Goal: Information Seeking & Learning: Learn about a topic

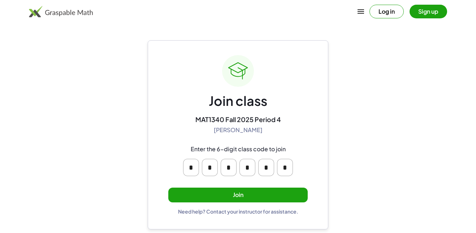
click at [272, 193] on button "Join" at bounding box center [237, 195] width 139 height 15
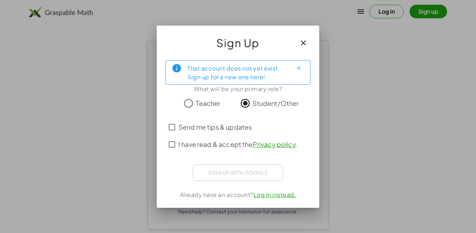
click at [223, 140] on span "I have read & accept the Privacy policy ." at bounding box center [237, 145] width 119 height 10
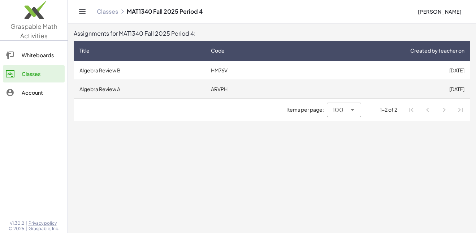
click at [243, 85] on td "ARVPH" at bounding box center [246, 89] width 82 height 19
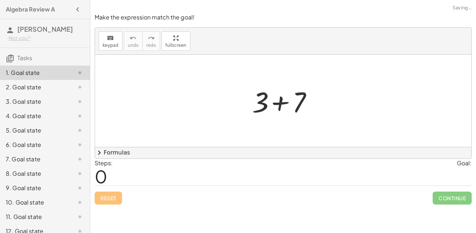
click at [356, 125] on div "+ 3 + 7" at bounding box center [283, 101] width 376 height 92
click at [356, 125] on div at bounding box center [283, 101] width 376 height 92
click at [264, 166] on div "Steps: 0 Goal:" at bounding box center [283, 172] width 377 height 27
click at [284, 93] on div at bounding box center [285, 101] width 74 height 37
click at [97, 154] on span "chevron_right" at bounding box center [99, 153] width 9 height 9
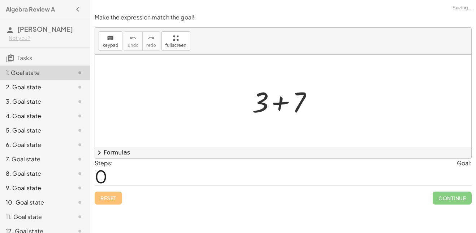
click at [192, 97] on div "+ 3 + 7" at bounding box center [283, 101] width 376 height 92
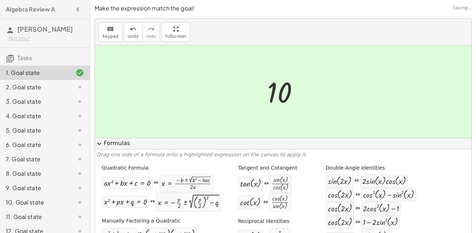
click at [451, 221] on div "cos ( , · 2 · x ) ⇔ + 1 − · 2 · sin ( , x ) 2" at bounding box center [391, 223] width 131 height 14
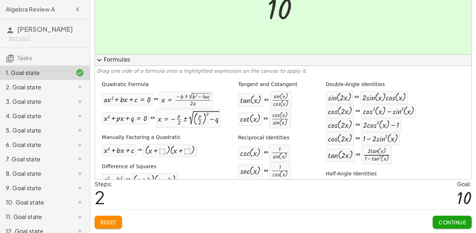
click at [451, 221] on span "Continue" at bounding box center [451, 222] width 27 height 6
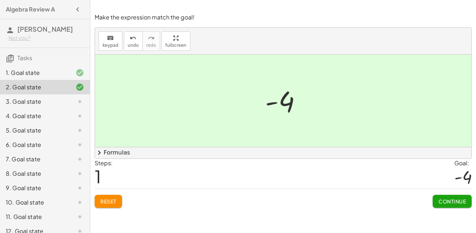
click at [455, 201] on span "Continue" at bounding box center [451, 201] width 27 height 6
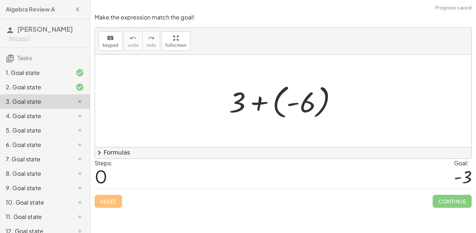
drag, startPoint x: 293, startPoint y: 99, endPoint x: 238, endPoint y: 97, distance: 54.5
click at [238, 97] on div at bounding box center [285, 101] width 121 height 40
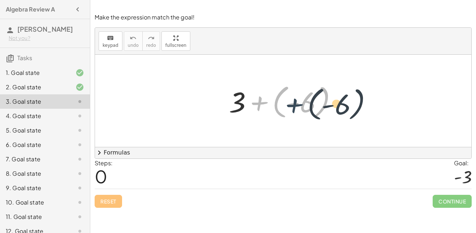
drag, startPoint x: 254, startPoint y: 102, endPoint x: 290, endPoint y: 104, distance: 36.2
click at [290, 104] on div at bounding box center [285, 101] width 121 height 40
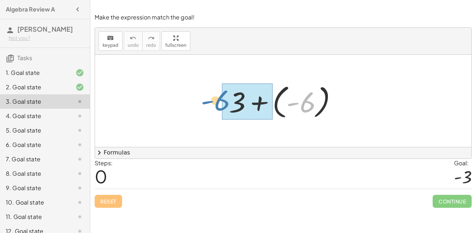
drag, startPoint x: 313, startPoint y: 106, endPoint x: 227, endPoint y: 105, distance: 85.5
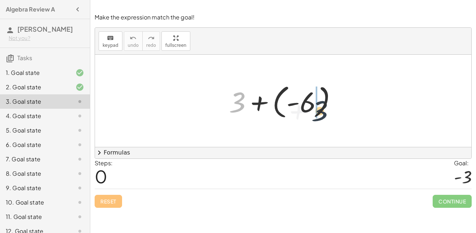
drag, startPoint x: 235, startPoint y: 107, endPoint x: 323, endPoint y: 115, distance: 88.1
click at [323, 115] on div at bounding box center [285, 101] width 121 height 40
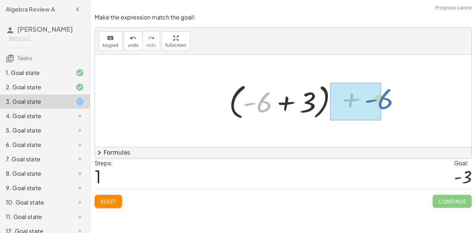
drag, startPoint x: 262, startPoint y: 107, endPoint x: 387, endPoint y: 104, distance: 124.5
click at [387, 104] on div "+ 3 + ( - 6 ) + - 6 + 3 ( - 6 ) +" at bounding box center [283, 101] width 376 height 92
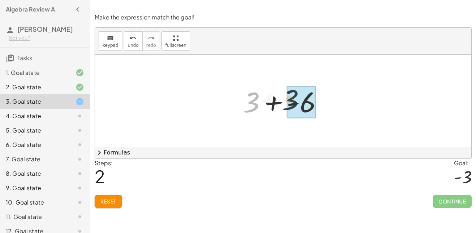
drag, startPoint x: 253, startPoint y: 101, endPoint x: 303, endPoint y: 98, distance: 49.9
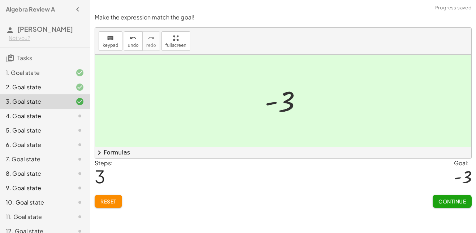
click at [457, 206] on button "Continue" at bounding box center [451, 201] width 39 height 13
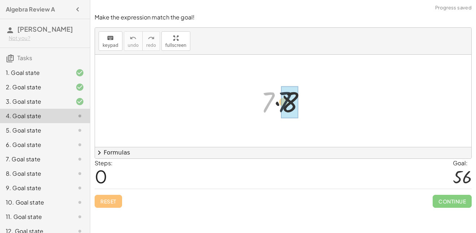
drag, startPoint x: 271, startPoint y: 107, endPoint x: 301, endPoint y: 107, distance: 30.3
click at [301, 107] on div at bounding box center [285, 101] width 57 height 37
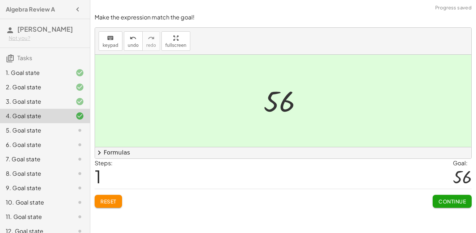
click at [441, 199] on span "Continue" at bounding box center [451, 201] width 27 height 6
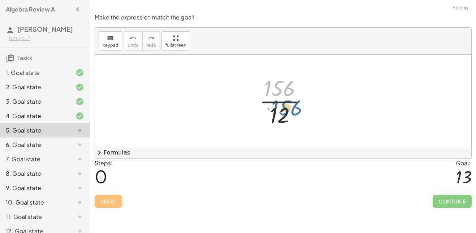
drag, startPoint x: 286, startPoint y: 92, endPoint x: 274, endPoint y: 107, distance: 19.7
click at [274, 107] on div at bounding box center [286, 101] width 60 height 56
drag, startPoint x: 279, startPoint y: 83, endPoint x: 284, endPoint y: 112, distance: 29.4
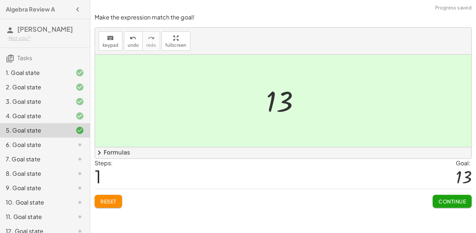
click at [458, 198] on span "Continue" at bounding box center [451, 201] width 27 height 6
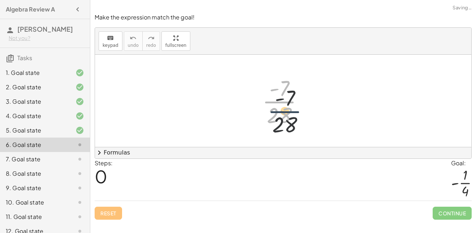
drag, startPoint x: 293, startPoint y: 95, endPoint x: 301, endPoint y: 109, distance: 15.8
click at [301, 109] on div at bounding box center [285, 101] width 54 height 56
drag, startPoint x: 284, startPoint y: 91, endPoint x: 285, endPoint y: 117, distance: 26.4
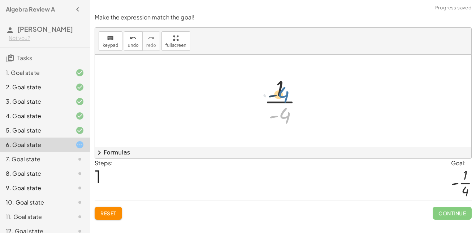
drag, startPoint x: 285, startPoint y: 118, endPoint x: 284, endPoint y: 96, distance: 21.7
click at [284, 96] on div at bounding box center [285, 101] width 51 height 56
drag, startPoint x: 278, startPoint y: 89, endPoint x: 285, endPoint y: 109, distance: 21.6
drag, startPoint x: 281, startPoint y: 89, endPoint x: 290, endPoint y: 126, distance: 38.3
drag, startPoint x: 276, startPoint y: 101, endPoint x: 309, endPoint y: 99, distance: 32.6
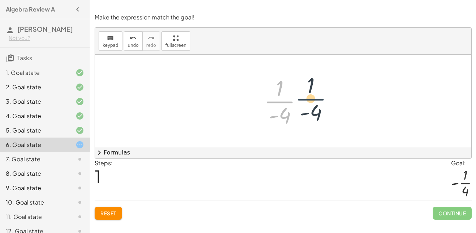
click at [309, 99] on div at bounding box center [285, 101] width 51 height 56
drag, startPoint x: 284, startPoint y: 109, endPoint x: 281, endPoint y: 97, distance: 12.2
click at [281, 97] on div at bounding box center [285, 101] width 51 height 56
drag, startPoint x: 280, startPoint y: 93, endPoint x: 289, endPoint y: 123, distance: 31.2
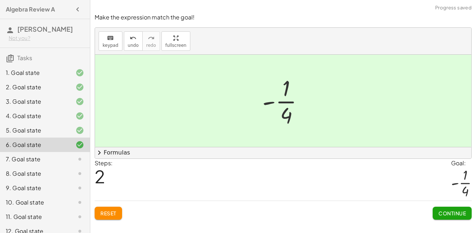
click at [441, 214] on span "Continue" at bounding box center [451, 213] width 27 height 6
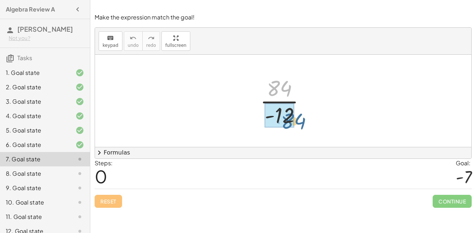
drag, startPoint x: 282, startPoint y: 89, endPoint x: 294, endPoint y: 121, distance: 34.8
click at [294, 121] on div at bounding box center [285, 101] width 58 height 56
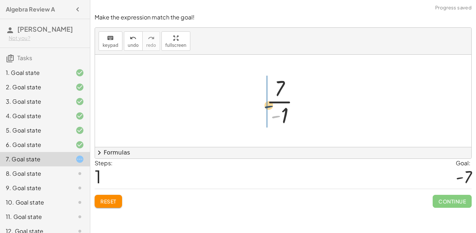
drag, startPoint x: 276, startPoint y: 116, endPoint x: 266, endPoint y: 101, distance: 18.0
drag, startPoint x: 285, startPoint y: 84, endPoint x: 287, endPoint y: 102, distance: 18.9
click at [287, 102] on div at bounding box center [285, 101] width 52 height 56
drag, startPoint x: 284, startPoint y: 90, endPoint x: 286, endPoint y: 120, distance: 30.0
click at [286, 120] on div at bounding box center [285, 101] width 52 height 56
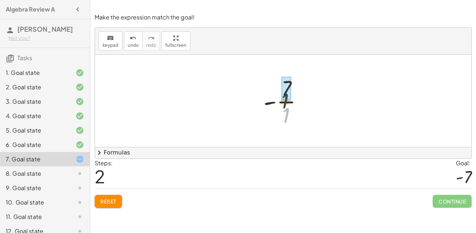
drag, startPoint x: 286, startPoint y: 120, endPoint x: 281, endPoint y: 104, distance: 17.3
click at [281, 104] on div at bounding box center [285, 101] width 52 height 56
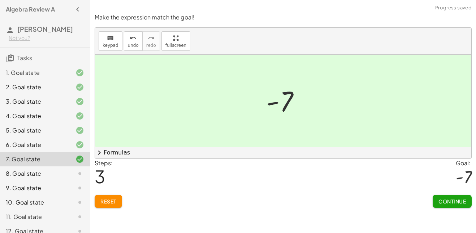
click at [440, 207] on button "Continue" at bounding box center [451, 201] width 39 height 13
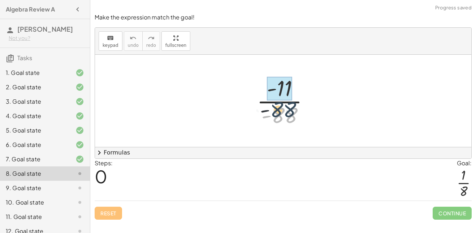
drag, startPoint x: 288, startPoint y: 111, endPoint x: 281, endPoint y: 95, distance: 16.8
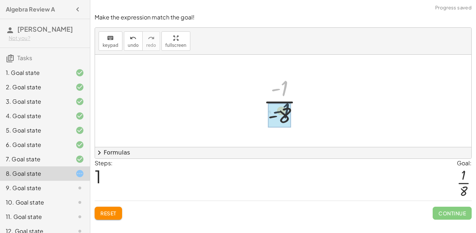
drag, startPoint x: 283, startPoint y: 90, endPoint x: 285, endPoint y: 118, distance: 28.2
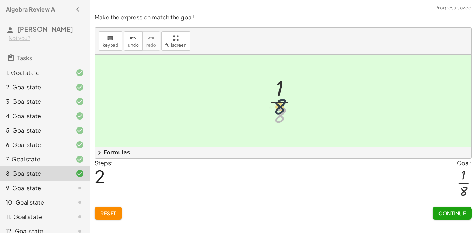
drag, startPoint x: 280, startPoint y: 115, endPoint x: 280, endPoint y: 103, distance: 12.3
click at [280, 103] on div at bounding box center [286, 101] width 42 height 56
click at [454, 220] on button "Continue" at bounding box center [451, 213] width 39 height 13
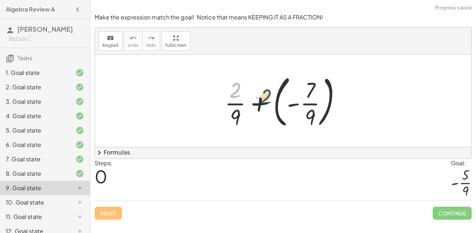
drag, startPoint x: 231, startPoint y: 92, endPoint x: 274, endPoint y: 100, distance: 43.7
click at [274, 100] on div at bounding box center [286, 101] width 130 height 60
click at [243, 107] on div at bounding box center [286, 101] width 130 height 60
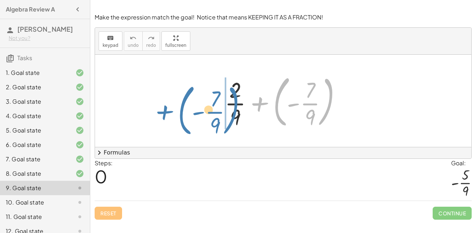
drag, startPoint x: 275, startPoint y: 120, endPoint x: 165, endPoint y: 105, distance: 111.0
click at [165, 105] on div "+ ( - · 7 · 9 ) + · 2 · 9 + ( - · 7 · 9 )" at bounding box center [283, 101] width 376 height 92
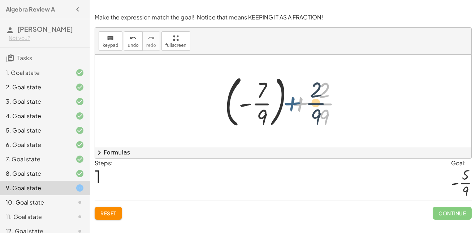
drag, startPoint x: 302, startPoint y: 106, endPoint x: 293, endPoint y: 106, distance: 9.0
click at [293, 106] on div at bounding box center [286, 101] width 130 height 60
drag, startPoint x: 261, startPoint y: 94, endPoint x: 321, endPoint y: 98, distance: 60.8
click at [321, 98] on div at bounding box center [286, 101] width 130 height 60
drag, startPoint x: 261, startPoint y: 115, endPoint x: 329, endPoint y: 115, distance: 68.2
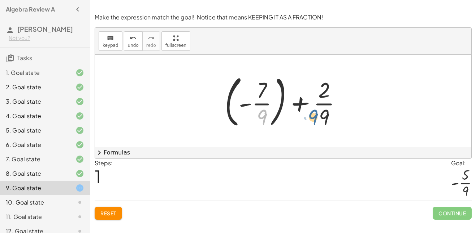
click at [329, 115] on div at bounding box center [286, 101] width 130 height 60
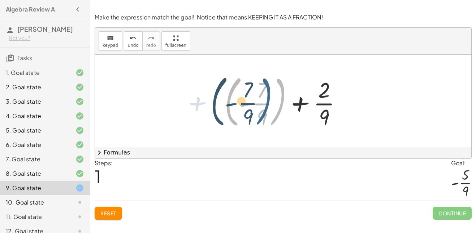
drag, startPoint x: 283, startPoint y: 103, endPoint x: 269, endPoint y: 102, distance: 14.8
click at [269, 102] on div at bounding box center [286, 101] width 130 height 60
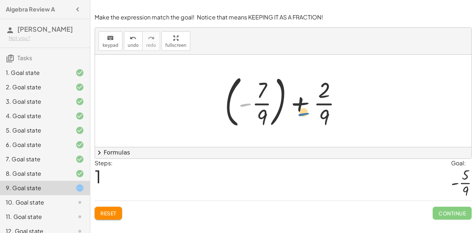
drag, startPoint x: 247, startPoint y: 104, endPoint x: 305, endPoint y: 114, distance: 59.2
click at [305, 114] on div at bounding box center [286, 101] width 130 height 60
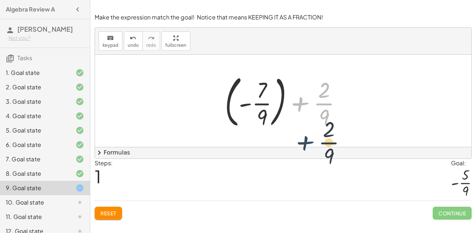
drag, startPoint x: 301, startPoint y: 105, endPoint x: 307, endPoint y: 153, distance: 48.0
click at [307, 153] on div "keyboard keypad undo undo redo redo fullscreen + · 2 · 9 + ( - · 7 · 9 ) + · 2 …" at bounding box center [283, 93] width 376 height 131
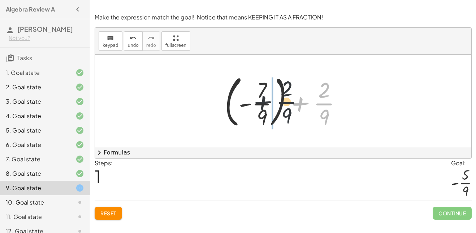
drag, startPoint x: 278, startPoint y: 102, endPoint x: 248, endPoint y: 102, distance: 30.0
click at [248, 102] on div at bounding box center [286, 101] width 130 height 60
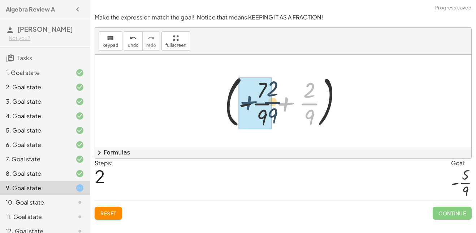
drag, startPoint x: 283, startPoint y: 102, endPoint x: 243, endPoint y: 100, distance: 40.8
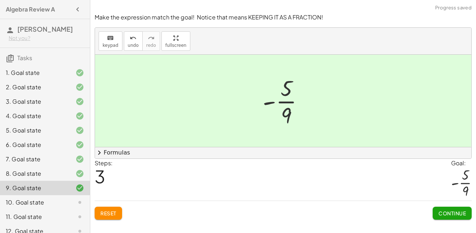
click at [450, 210] on span "Continue" at bounding box center [451, 213] width 27 height 6
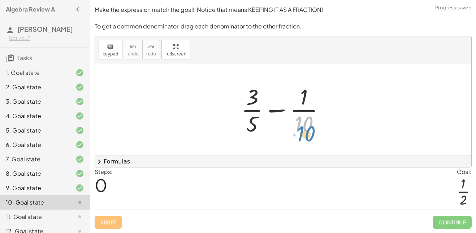
drag, startPoint x: 305, startPoint y: 122, endPoint x: 324, endPoint y: 135, distance: 23.4
click at [324, 135] on div at bounding box center [285, 110] width 96 height 56
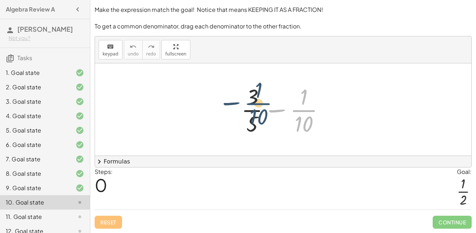
drag, startPoint x: 306, startPoint y: 113, endPoint x: 248, endPoint y: 105, distance: 59.0
click at [248, 105] on div at bounding box center [285, 110] width 96 height 56
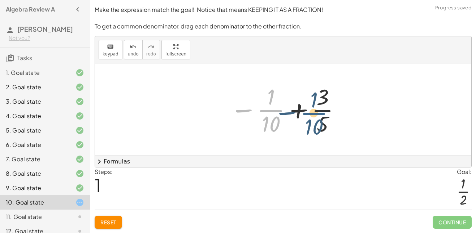
drag, startPoint x: 268, startPoint y: 112, endPoint x: 311, endPoint y: 114, distance: 43.8
click at [311, 114] on div at bounding box center [285, 110] width 118 height 56
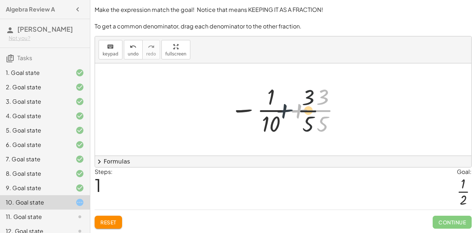
drag, startPoint x: 299, startPoint y: 112, endPoint x: 272, endPoint y: 112, distance: 27.1
click at [272, 112] on div at bounding box center [285, 110] width 118 height 56
drag, startPoint x: 243, startPoint y: 112, endPoint x: 302, endPoint y: 117, distance: 59.7
click at [302, 117] on div at bounding box center [285, 110] width 118 height 56
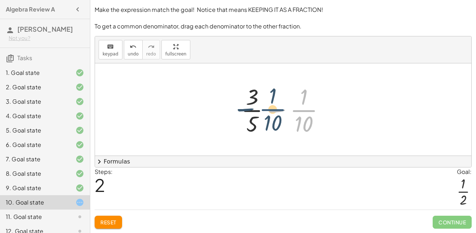
drag, startPoint x: 307, startPoint y: 110, endPoint x: 267, endPoint y: 110, distance: 39.7
click at [267, 110] on div at bounding box center [285, 110] width 96 height 56
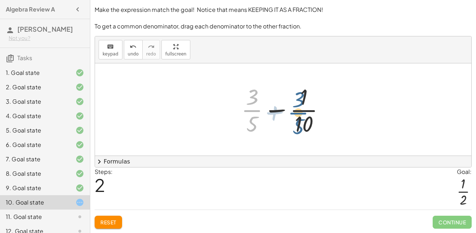
drag, startPoint x: 297, startPoint y: 114, endPoint x: 309, endPoint y: 113, distance: 11.6
click at [309, 113] on div at bounding box center [285, 110] width 96 height 56
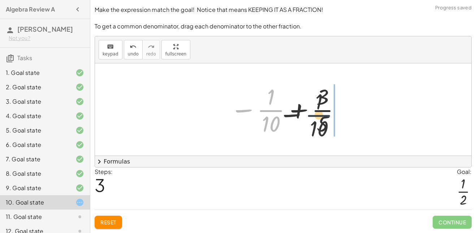
drag, startPoint x: 275, startPoint y: 110, endPoint x: 331, endPoint y: 114, distance: 56.5
click at [331, 114] on div at bounding box center [285, 110] width 118 height 56
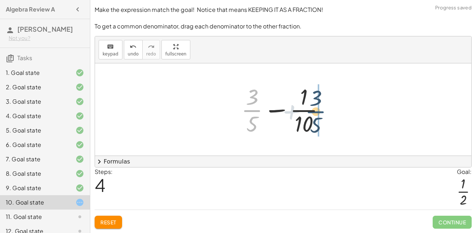
drag, startPoint x: 251, startPoint y: 113, endPoint x: 319, endPoint y: 115, distance: 67.9
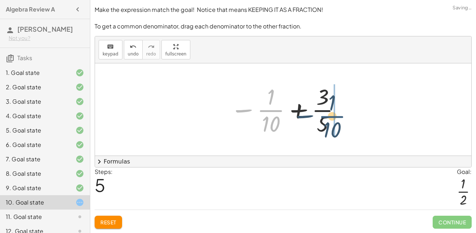
drag, startPoint x: 265, startPoint y: 110, endPoint x: 328, endPoint y: 117, distance: 62.7
click at [328, 117] on div at bounding box center [285, 110] width 118 height 56
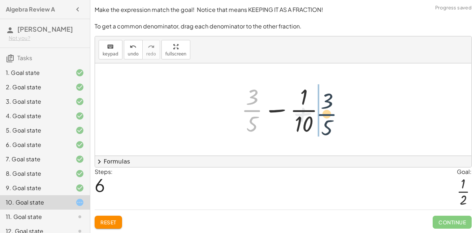
drag, startPoint x: 256, startPoint y: 111, endPoint x: 333, endPoint y: 115, distance: 77.3
click at [333, 115] on div at bounding box center [285, 110] width 96 height 56
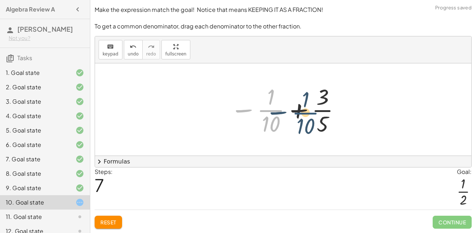
drag, startPoint x: 266, startPoint y: 112, endPoint x: 310, endPoint y: 114, distance: 44.1
click at [310, 114] on div at bounding box center [285, 110] width 118 height 56
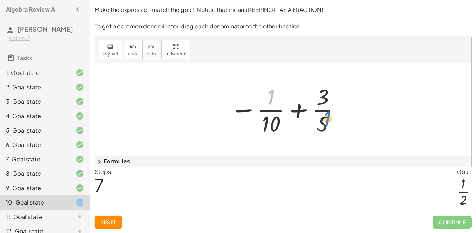
drag, startPoint x: 268, startPoint y: 99, endPoint x: 323, endPoint y: 123, distance: 60.1
click at [323, 123] on div at bounding box center [285, 110] width 118 height 56
drag, startPoint x: 320, startPoint y: 102, endPoint x: 266, endPoint y: 125, distance: 59.2
click at [266, 125] on div at bounding box center [285, 110] width 118 height 56
drag, startPoint x: 267, startPoint y: 99, endPoint x: 322, endPoint y: 102, distance: 54.6
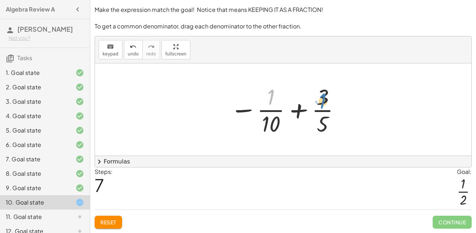
click at [322, 102] on div at bounding box center [285, 110] width 118 height 56
drag, startPoint x: 273, startPoint y: 123, endPoint x: 317, endPoint y: 120, distance: 43.8
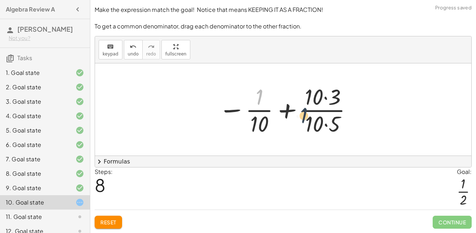
drag, startPoint x: 257, startPoint y: 99, endPoint x: 321, endPoint y: 125, distance: 69.0
click at [321, 125] on div at bounding box center [286, 110] width 142 height 56
drag, startPoint x: 264, startPoint y: 127, endPoint x: 333, endPoint y: 110, distance: 71.7
click at [333, 110] on div at bounding box center [286, 110] width 142 height 56
drag, startPoint x: 325, startPoint y: 97, endPoint x: 332, endPoint y: 126, distance: 28.9
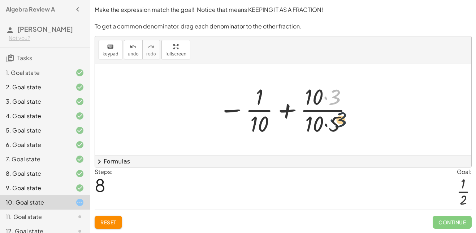
click at [332, 126] on div at bounding box center [286, 110] width 142 height 56
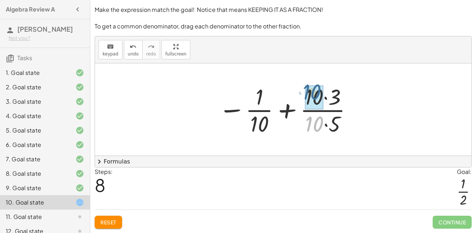
drag, startPoint x: 323, startPoint y: 125, endPoint x: 321, endPoint y: 84, distance: 41.2
click at [321, 84] on div at bounding box center [286, 110] width 142 height 56
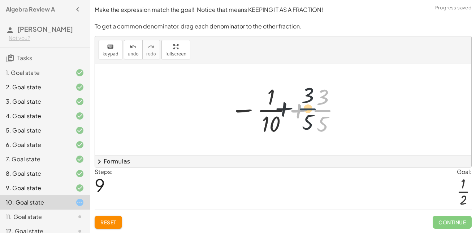
drag, startPoint x: 320, startPoint y: 112, endPoint x: 290, endPoint y: 112, distance: 30.3
click at [290, 112] on div at bounding box center [285, 110] width 118 height 56
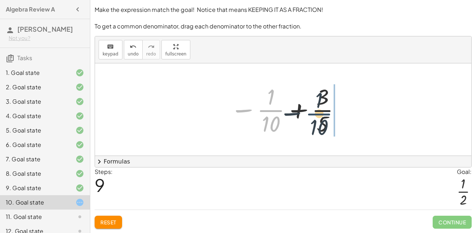
drag, startPoint x: 271, startPoint y: 112, endPoint x: 329, endPoint y: 115, distance: 58.2
click at [329, 115] on div at bounding box center [285, 110] width 118 height 56
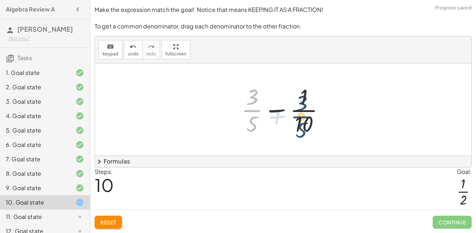
drag, startPoint x: 253, startPoint y: 109, endPoint x: 313, endPoint y: 115, distance: 60.9
click at [313, 115] on div at bounding box center [285, 110] width 96 height 56
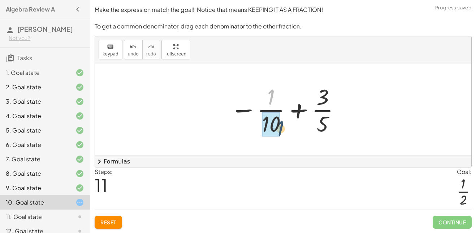
drag, startPoint x: 270, startPoint y: 102, endPoint x: 279, endPoint y: 136, distance: 35.4
click at [100, 161] on span "chevron_right" at bounding box center [99, 162] width 9 height 9
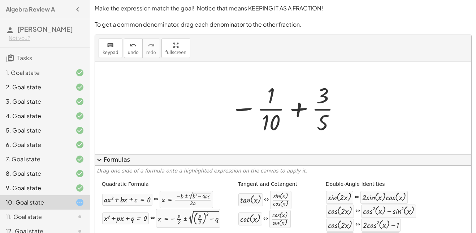
click at [100, 161] on span "expand_more" at bounding box center [99, 160] width 9 height 9
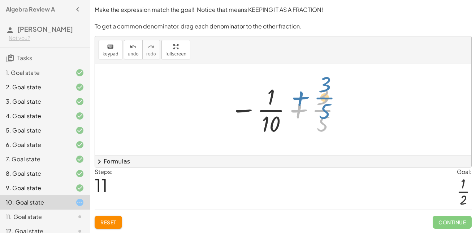
drag, startPoint x: 325, startPoint y: 107, endPoint x: 347, endPoint y: 92, distance: 26.3
click at [347, 92] on div "+ · 3 · 5 − · 1 · 10 − · 1 · 10 + · 3 · 5 + · 3 · 5 − · 1 · 10 − · 1 · 10 + · 3…" at bounding box center [283, 110] width 376 height 92
click at [250, 110] on div at bounding box center [285, 110] width 118 height 56
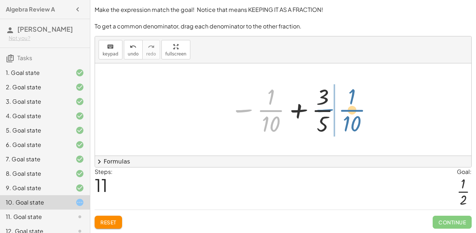
drag, startPoint x: 250, startPoint y: 110, endPoint x: 327, endPoint y: 109, distance: 77.6
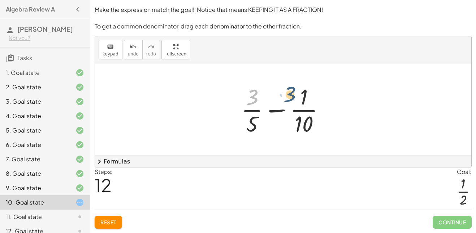
drag, startPoint x: 254, startPoint y: 99, endPoint x: 298, endPoint y: 96, distance: 44.1
click at [298, 96] on div at bounding box center [285, 110] width 96 height 56
drag, startPoint x: 250, startPoint y: 96, endPoint x: 309, endPoint y: 99, distance: 59.3
click at [309, 99] on div at bounding box center [285, 110] width 96 height 56
drag, startPoint x: 251, startPoint y: 122, endPoint x: 307, endPoint y: 117, distance: 56.5
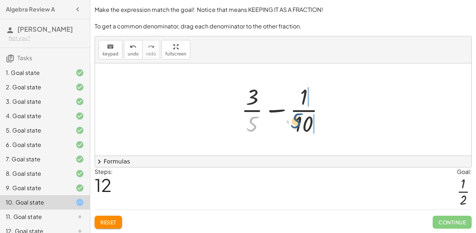
click at [307, 117] on div at bounding box center [285, 110] width 96 height 56
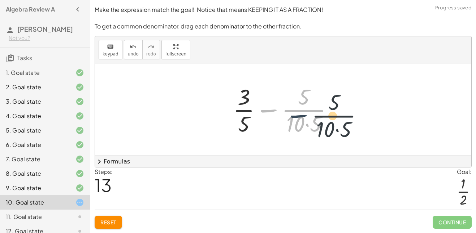
drag, startPoint x: 263, startPoint y: 109, endPoint x: 298, endPoint y: 116, distance: 36.1
click at [298, 116] on div at bounding box center [285, 110] width 113 height 56
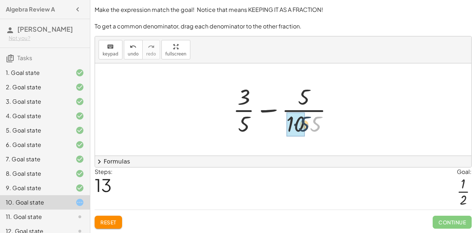
drag, startPoint x: 310, startPoint y: 121, endPoint x: 297, endPoint y: 122, distance: 13.4
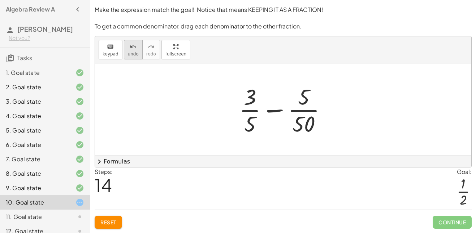
click at [134, 52] on span "undo" at bounding box center [133, 54] width 11 height 5
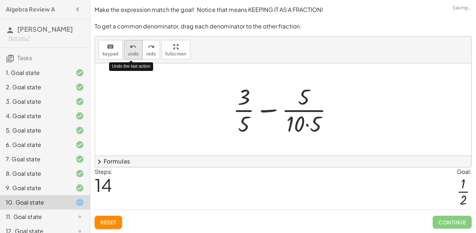
click at [134, 52] on span "undo" at bounding box center [133, 54] width 11 height 5
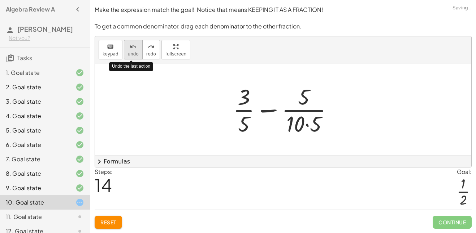
click at [134, 52] on span "undo" at bounding box center [133, 54] width 11 height 5
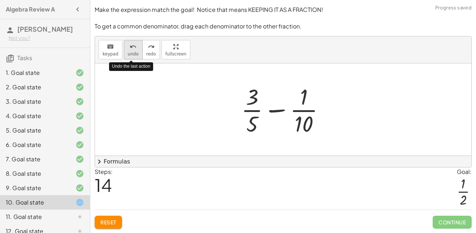
click at [134, 52] on span "undo" at bounding box center [133, 54] width 11 height 5
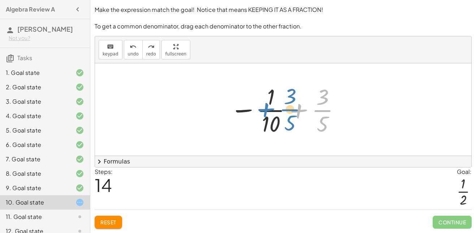
drag, startPoint x: 300, startPoint y: 108, endPoint x: 267, endPoint y: 108, distance: 32.8
click at [267, 108] on div at bounding box center [285, 110] width 118 height 56
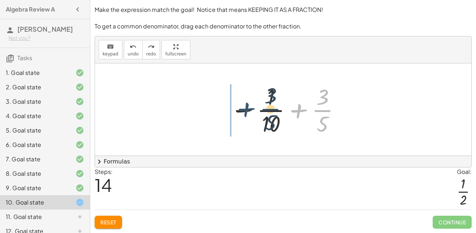
drag, startPoint x: 300, startPoint y: 113, endPoint x: 245, endPoint y: 112, distance: 54.9
click at [245, 112] on div at bounding box center [285, 110] width 118 height 56
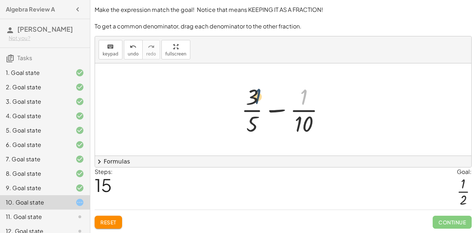
drag, startPoint x: 301, startPoint y: 95, endPoint x: 253, endPoint y: 95, distance: 48.4
click at [253, 95] on div at bounding box center [285, 110] width 96 height 56
drag, startPoint x: 253, startPoint y: 95, endPoint x: 277, endPoint y: 108, distance: 27.6
click at [277, 108] on div at bounding box center [285, 110] width 96 height 56
drag, startPoint x: 252, startPoint y: 100, endPoint x: 321, endPoint y: 102, distance: 69.0
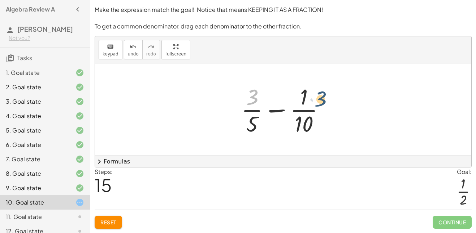
click at [321, 102] on div at bounding box center [285, 110] width 96 height 56
click at [304, 119] on div at bounding box center [285, 110] width 96 height 56
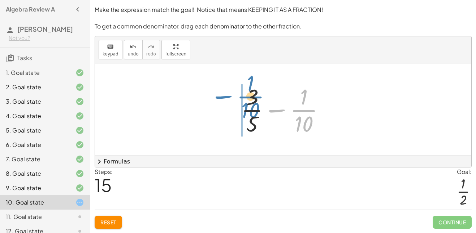
drag, startPoint x: 275, startPoint y: 113, endPoint x: 221, endPoint y: 98, distance: 56.1
click at [221, 98] on div "+ · 3 · 5 − · 1 · 10 − · 1 · 10 + · 3 · 5 + · 3 · 5 − · 1 · 10 − · 1 · 10 + · 3…" at bounding box center [283, 110] width 376 height 92
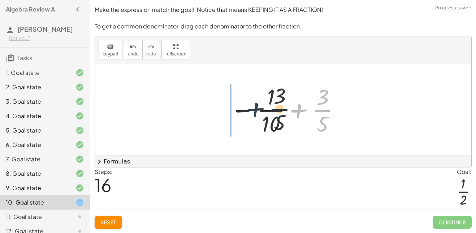
drag, startPoint x: 307, startPoint y: 112, endPoint x: 251, endPoint y: 110, distance: 56.3
click at [251, 110] on div at bounding box center [285, 110] width 118 height 56
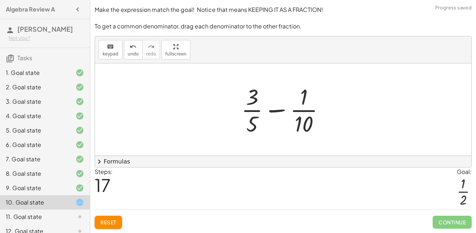
drag, startPoint x: 297, startPoint y: 117, endPoint x: 306, endPoint y: 113, distance: 9.4
click at [256, 115] on div at bounding box center [285, 110] width 96 height 56
drag, startPoint x: 306, startPoint y: 113, endPoint x: 238, endPoint y: 117, distance: 68.0
click at [238, 117] on div at bounding box center [285, 110] width 96 height 56
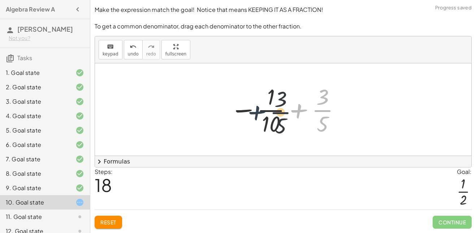
drag, startPoint x: 307, startPoint y: 112, endPoint x: 257, endPoint y: 113, distance: 49.8
click at [257, 113] on div at bounding box center [285, 110] width 118 height 56
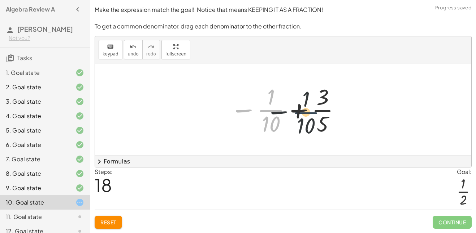
drag, startPoint x: 273, startPoint y: 114, endPoint x: 319, endPoint y: 117, distance: 45.9
click at [319, 117] on div at bounding box center [285, 110] width 118 height 56
click at [248, 110] on div at bounding box center [285, 110] width 118 height 56
click at [322, 112] on div at bounding box center [285, 110] width 118 height 56
click at [216, 116] on div "+ · 3 · 5 − · 1 · 10 − · 1 · 10 + · 3 · 5 + · 3 · 5 − · 1 · 10 − · 1 · 10 + · 3…" at bounding box center [283, 110] width 376 height 92
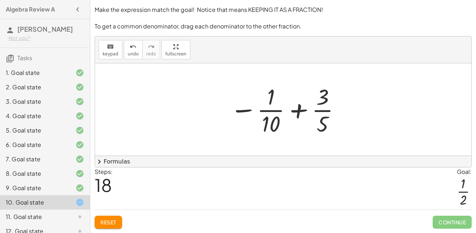
click at [287, 118] on div at bounding box center [285, 110] width 118 height 56
click at [324, 123] on div at bounding box center [285, 110] width 118 height 56
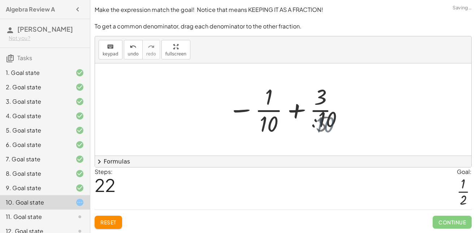
click at [455, 220] on span "Continue" at bounding box center [451, 222] width 39 height 13
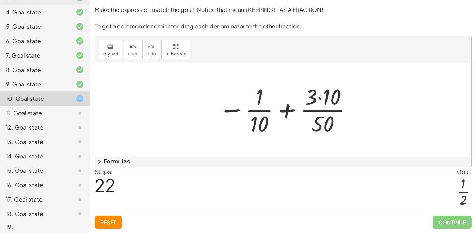
scroll to position [124, 0]
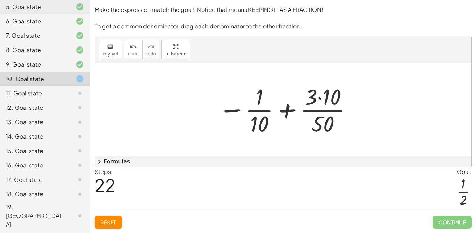
click at [63, 93] on div "11. Goal state" at bounding box center [35, 93] width 58 height 9
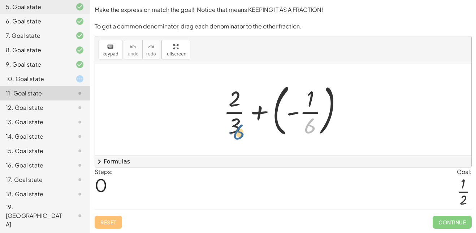
drag, startPoint x: 306, startPoint y: 129, endPoint x: 233, endPoint y: 129, distance: 72.9
click at [233, 129] on div at bounding box center [286, 110] width 132 height 60
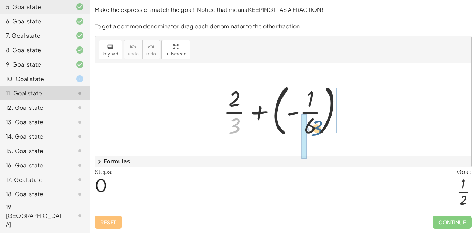
drag, startPoint x: 233, startPoint y: 129, endPoint x: 318, endPoint y: 131, distance: 84.1
click at [318, 131] on div at bounding box center [286, 110] width 132 height 60
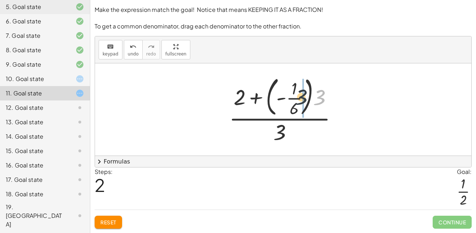
drag, startPoint x: 321, startPoint y: 98, endPoint x: 294, endPoint y: 97, distance: 26.4
click at [294, 97] on div at bounding box center [285, 109] width 121 height 73
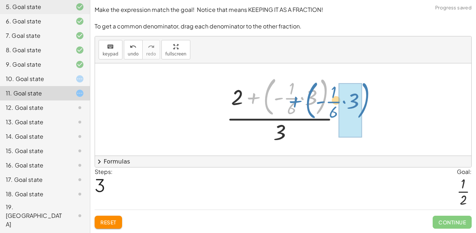
drag, startPoint x: 265, startPoint y: 105, endPoint x: 308, endPoint y: 108, distance: 43.1
click at [308, 108] on div at bounding box center [286, 109] width 126 height 73
